Goal: Find specific page/section: Find specific page/section

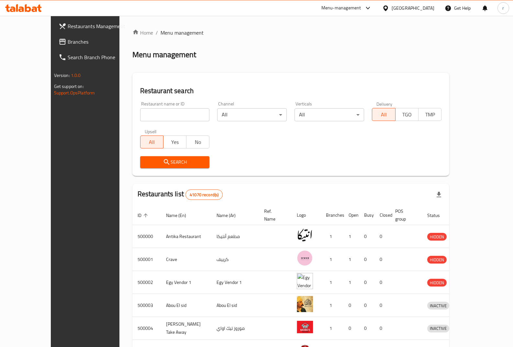
click at [418, 13] on div "Egypt" at bounding box center [408, 8] width 62 height 16
click at [389, 6] on icon at bounding box center [385, 8] width 7 height 7
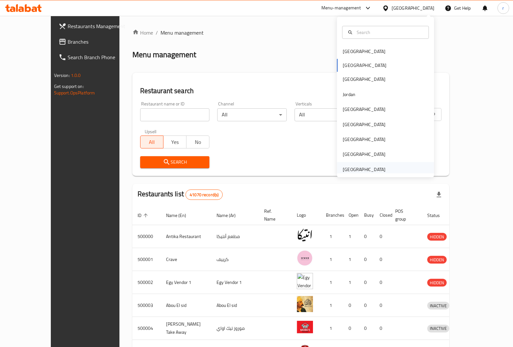
click at [392, 166] on div "[GEOGRAPHIC_DATA]" at bounding box center [385, 169] width 97 height 15
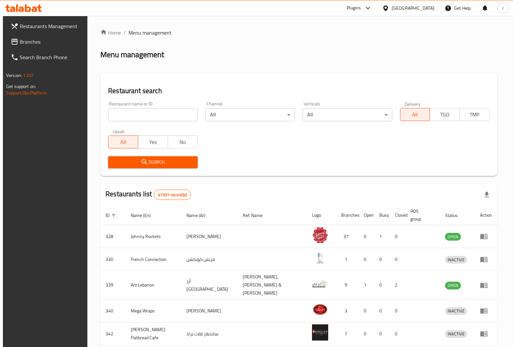
click at [23, 49] on link "Branches" at bounding box center [46, 42] width 83 height 16
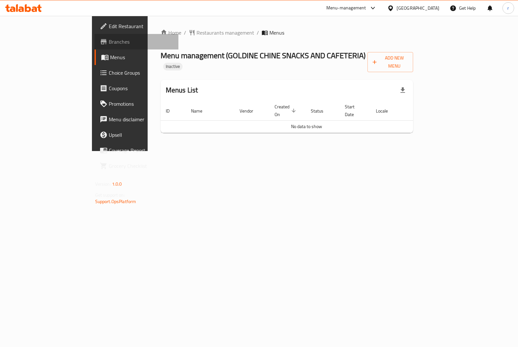
click at [94, 38] on link "Branches" at bounding box center [136, 42] width 84 height 16
